Goal: Information Seeking & Learning: Learn about a topic

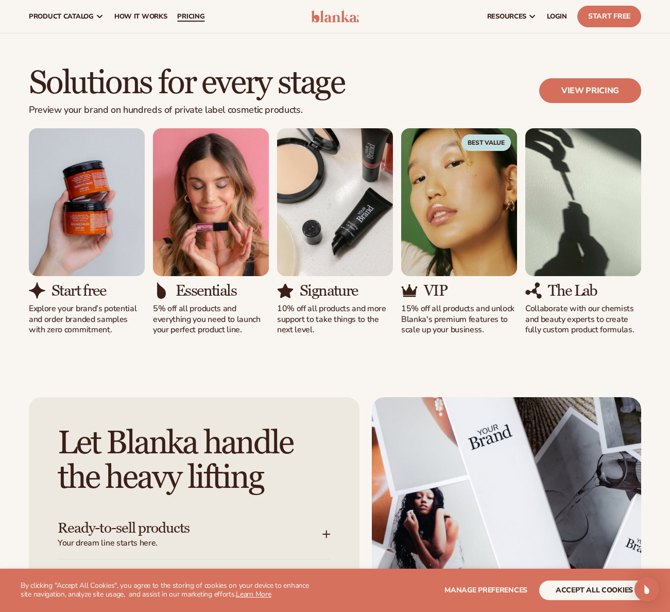
scroll to position [178, 0]
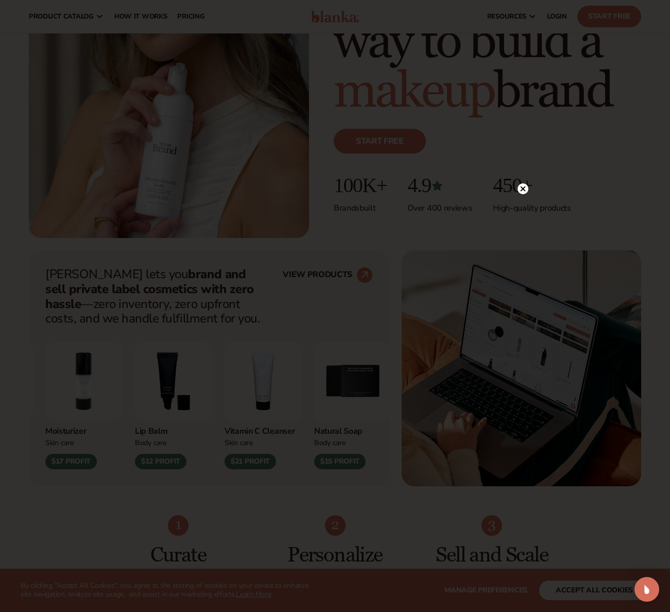
click at [525, 190] on circle at bounding box center [522, 188] width 11 height 11
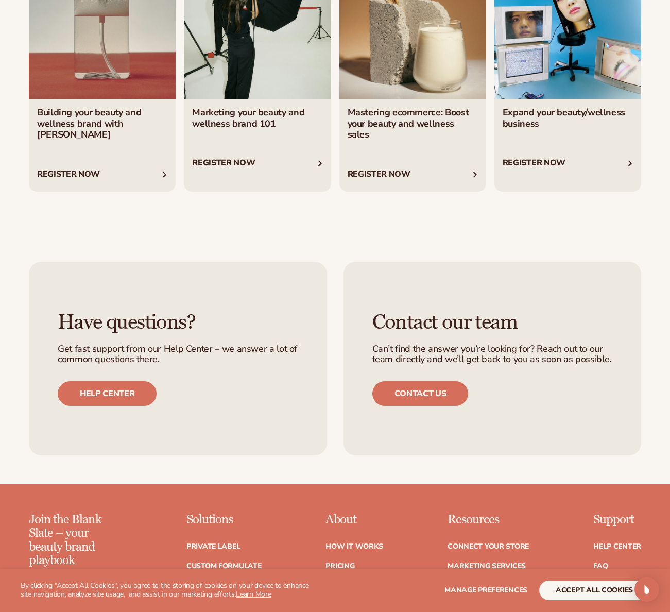
scroll to position [3818, 0]
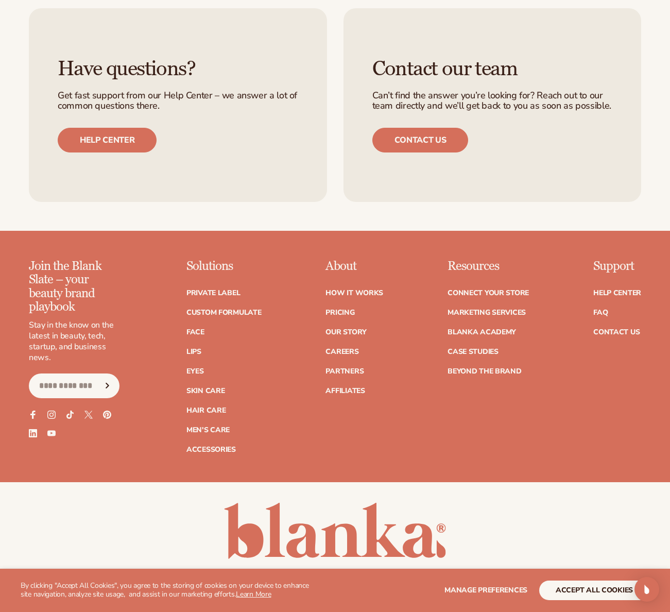
click at [385, 385] on div "Join the Blank Slate – your beauty brand playbook Stay in the know on the lates…" at bounding box center [335, 356] width 612 height 194
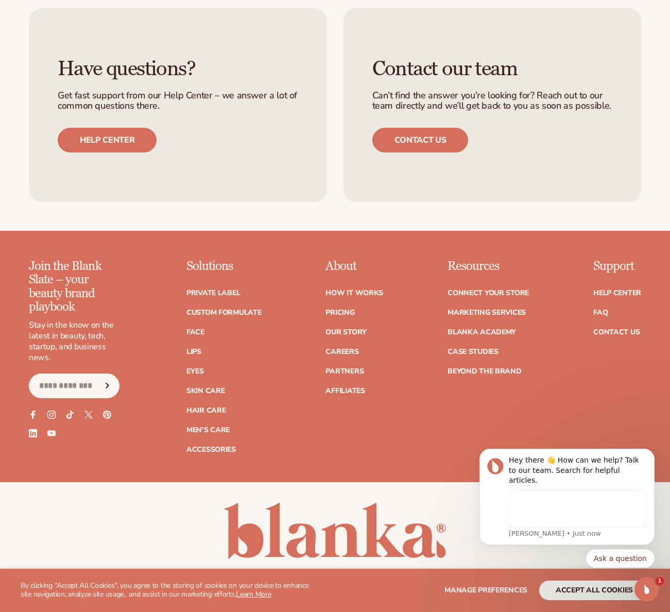
scroll to position [0, 0]
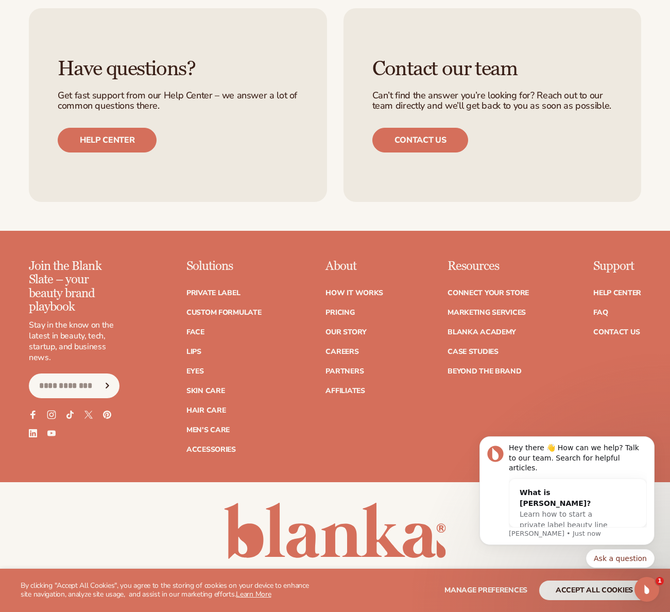
click at [53, 412] on icon at bounding box center [51, 414] width 5 height 5
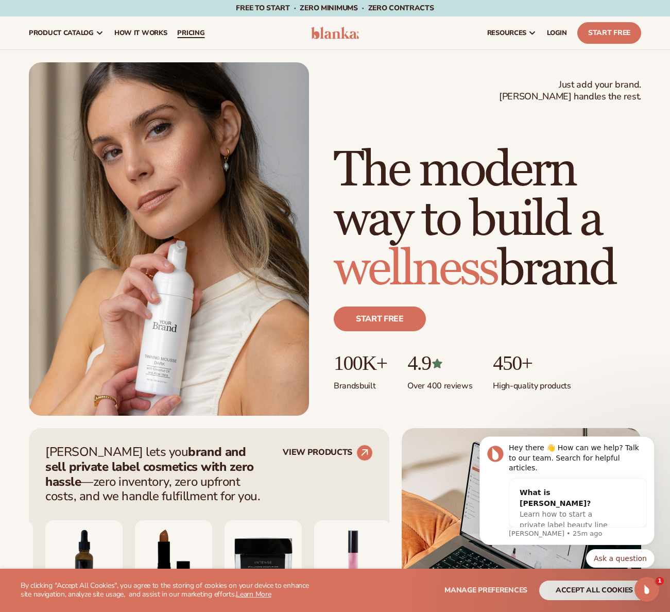
click at [193, 35] on span "pricing" at bounding box center [190, 33] width 27 height 8
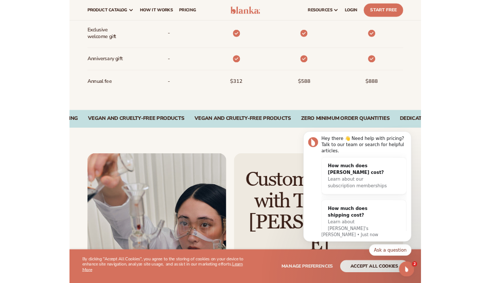
scroll to position [828, 0]
